Goal: Navigation & Orientation: Find specific page/section

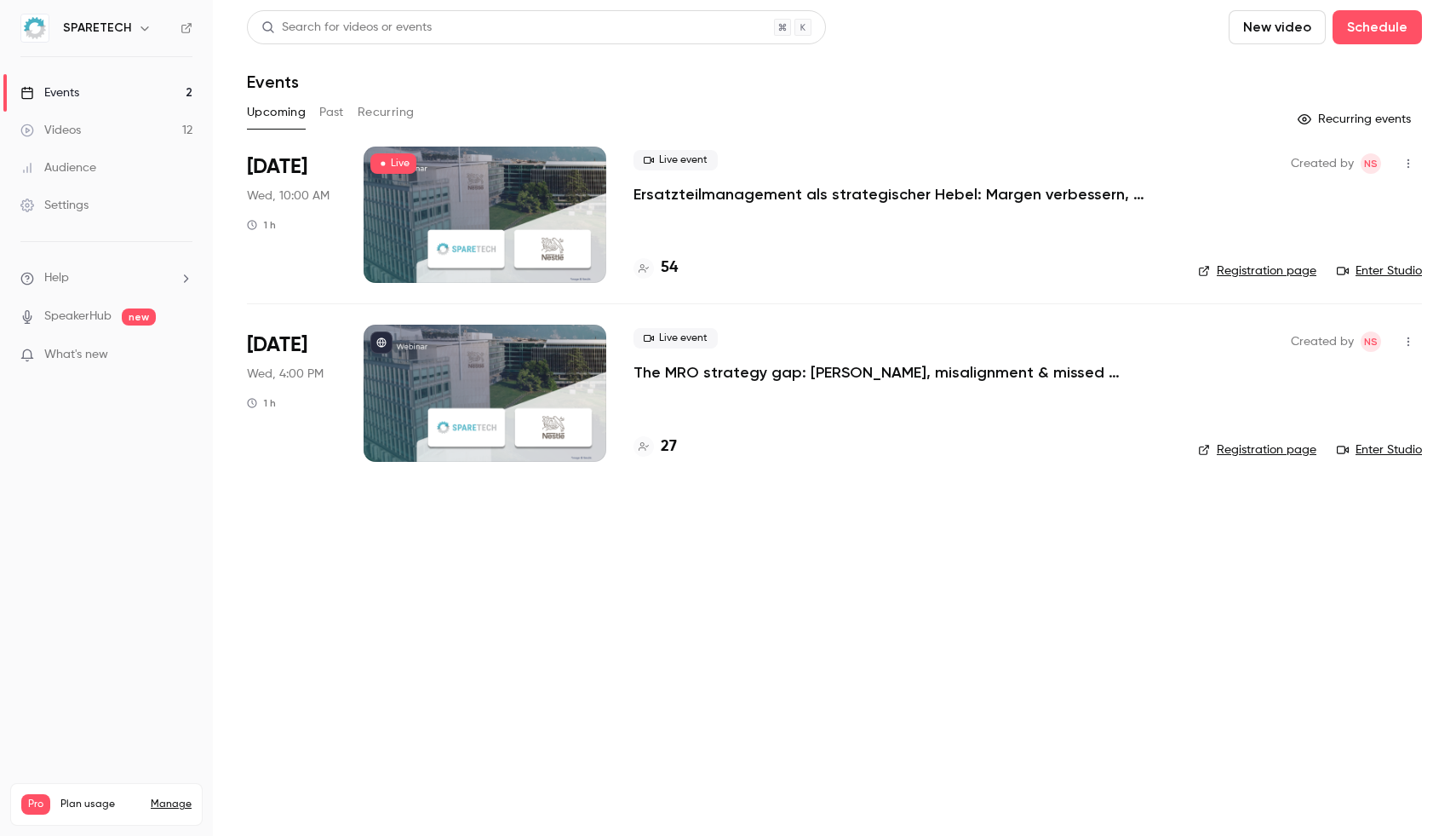
click at [961, 201] on p "Ersatzteilmanagement als strategischer Hebel: Margen verbessern, Zusammenarbeit…" at bounding box center [888, 194] width 511 height 21
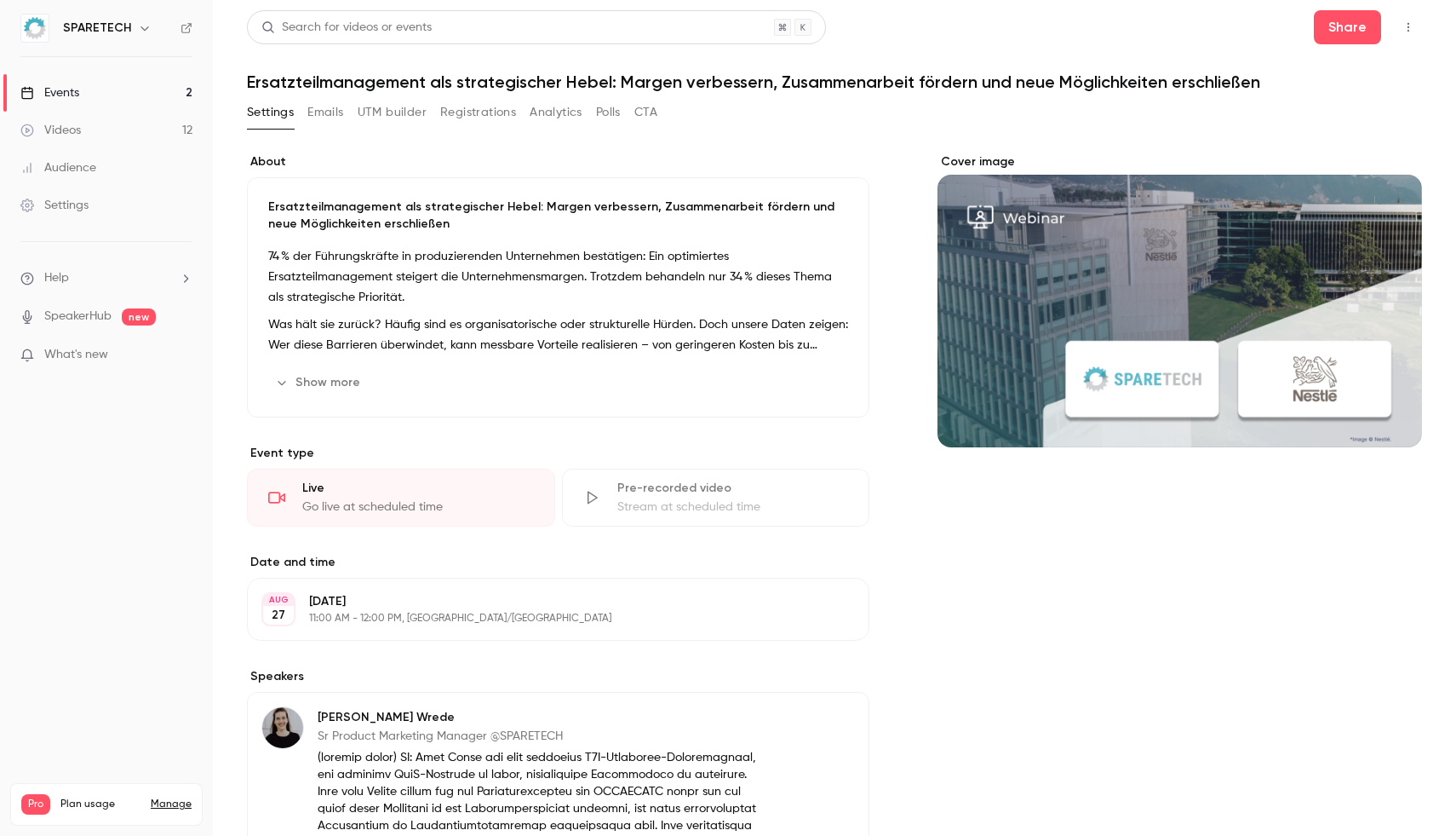
click at [461, 116] on button "Registrations" at bounding box center [478, 112] width 76 height 27
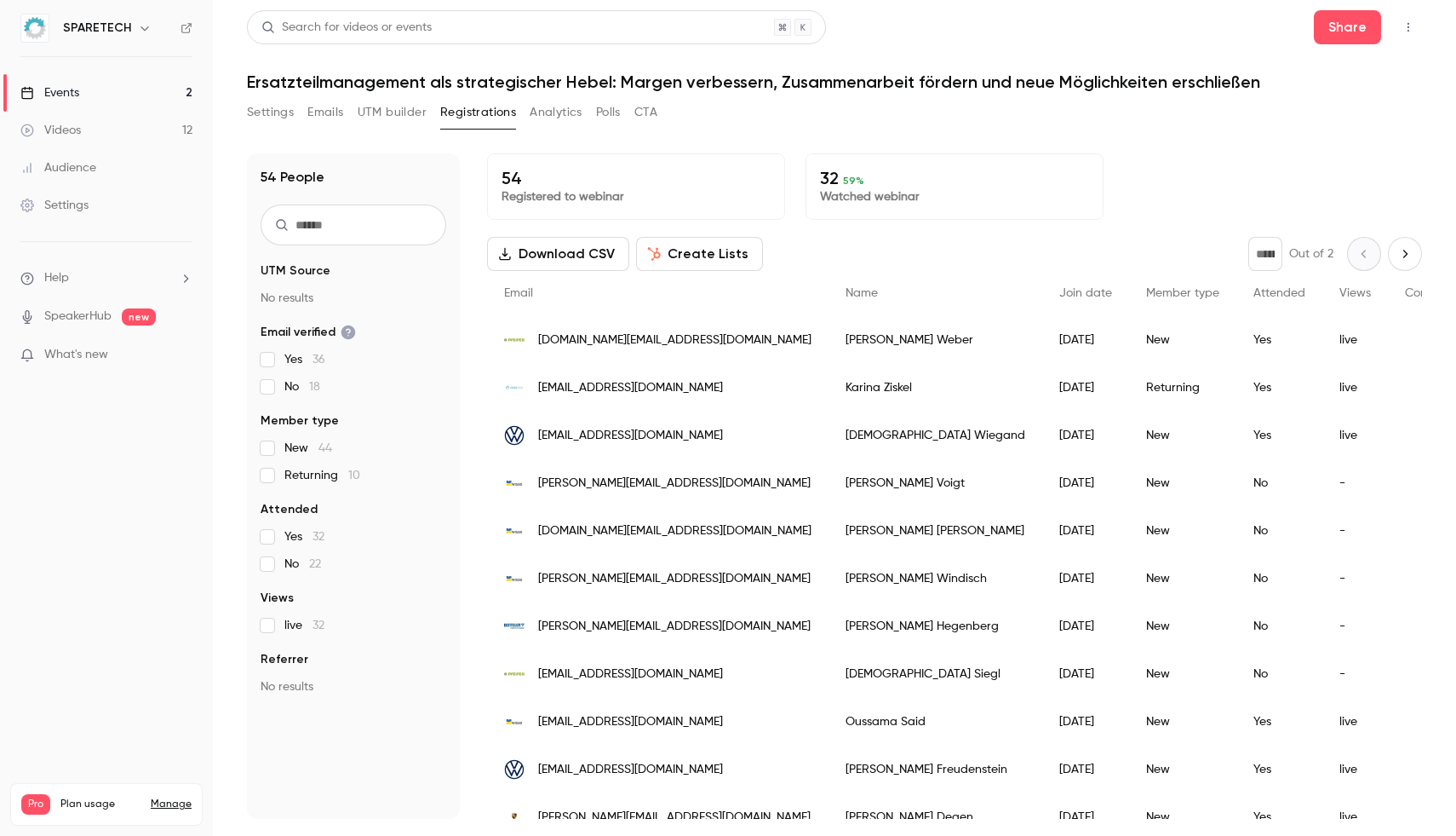
click at [299, 85] on h1 "Ersatzteilmanagement als strategischer Hebel: Margen verbessern, Zusammenarbeit…" at bounding box center [835, 82] width 1175 height 21
click at [92, 91] on link "Events 2" at bounding box center [106, 93] width 213 height 37
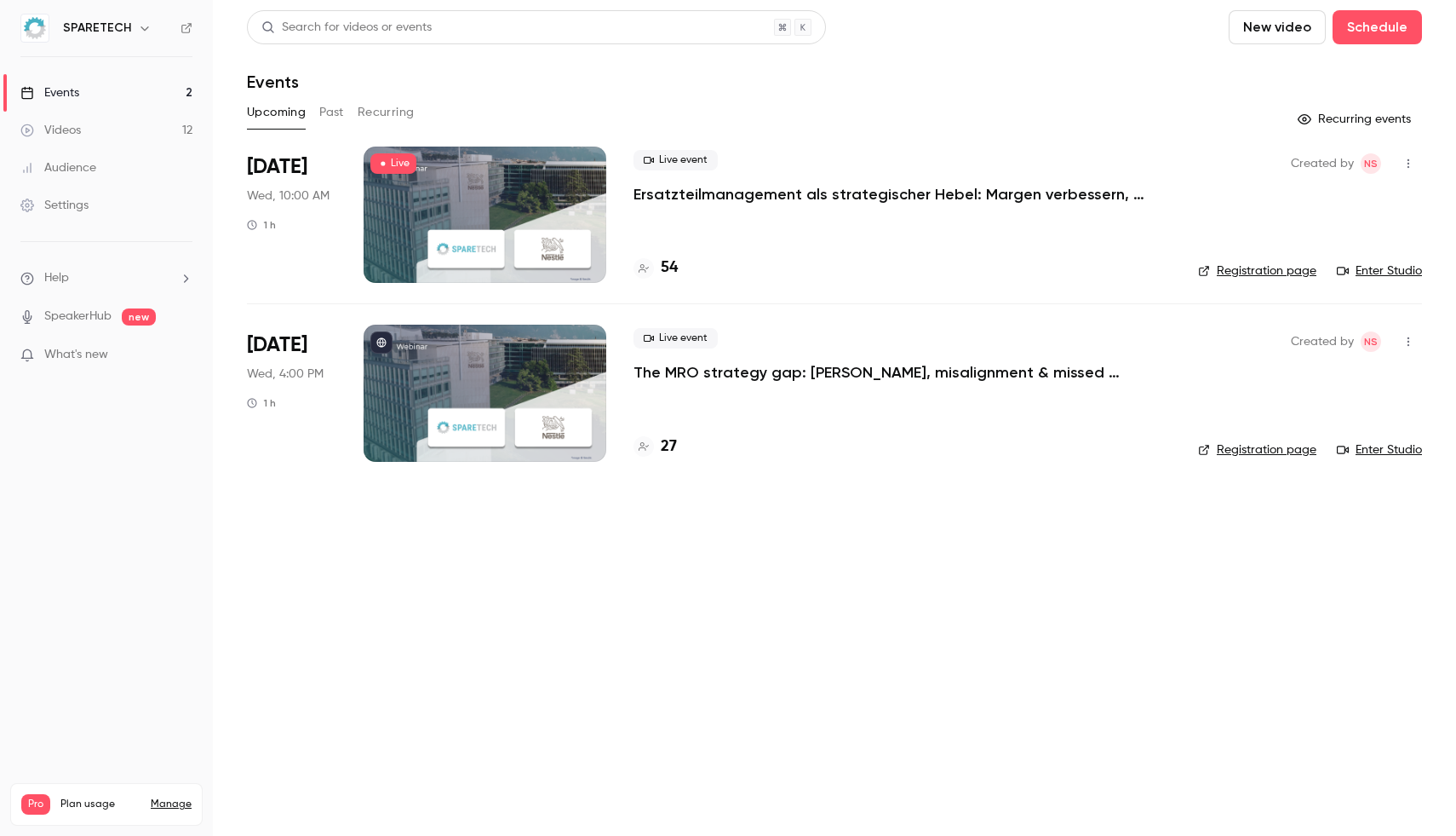
click at [1273, 257] on div "Created by NS Registration page Enter Studio" at bounding box center [1310, 214] width 224 height 136
click at [1268, 276] on link "Registration page" at bounding box center [1257, 271] width 118 height 17
click at [1251, 449] on link "Registration page" at bounding box center [1257, 450] width 118 height 17
